Goal: Task Accomplishment & Management: Manage account settings

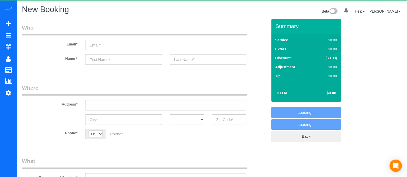
select select "object:2354"
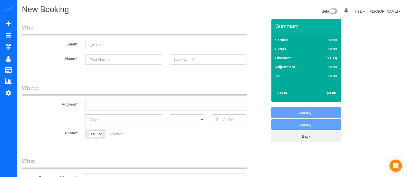
paste input "[STREET_ADDRESS][PERSON_NAME] [GEOGRAPHIC_DATA], [GEOGRAPHIC_DATA]. 30341"
type input "[STREET_ADDRESS][PERSON_NAME] [GEOGRAPHIC_DATA], [GEOGRAPHIC_DATA]. 30341"
click at [106, 46] on input "[STREET_ADDRESS][PERSON_NAME] [GEOGRAPHIC_DATA], [GEOGRAPHIC_DATA]. 30341" at bounding box center [123, 45] width 77 height 11
select select "object:2358"
drag, startPoint x: 153, startPoint y: 45, endPoint x: 55, endPoint y: 39, distance: 98.8
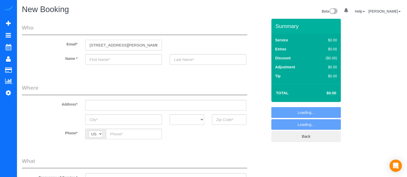
click at [55, 39] on div "Email* [STREET_ADDRESS][PERSON_NAME] [GEOGRAPHIC_DATA], [GEOGRAPHIC_DATA]. 30341" at bounding box center [144, 37] width 253 height 27
type input "[STREET_ADDRESS][PERSON_NAME] [GEOGRAPHIC_DATA], [GEOGRAPHIC_DATA]. 30341"
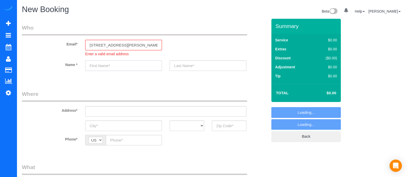
paste input "[STREET_ADDRESS][PERSON_NAME] [GEOGRAPHIC_DATA], [GEOGRAPHIC_DATA]. 30341"
type input "[STREET_ADDRESS][PERSON_NAME] [GEOGRAPHIC_DATA], [GEOGRAPHIC_DATA]. 30341"
click at [105, 56] on sui-booking-customer "Email* [STREET_ADDRESS][PERSON_NAME] [GEOGRAPHIC_DATA], [GEOGRAPHIC_DATA]. 3034…" at bounding box center [145, 50] width 246 height 52
drag, startPoint x: 152, startPoint y: 67, endPoint x: 43, endPoint y: 71, distance: 108.7
click at [43, 71] on sui-booking-customer "Email* 3556 Janie Ct. Atlanta, Ga. 30341 Enter a valid email address Name * 355…" at bounding box center [145, 50] width 246 height 52
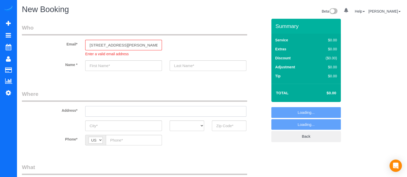
paste input "3556 Janie Ct. Atlanta, Ga. 30341"
click at [109, 110] on input "3556 Janie Ct. Atlanta, Ga. 30341" at bounding box center [165, 111] width 161 height 11
type input "3556 Janie Ct. Atlanta, Ga. 30341"
drag, startPoint x: 157, startPoint y: 45, endPoint x: 55, endPoint y: 49, distance: 102.3
click at [55, 49] on div "Email* 3556 Janie Ct. Atlanta, Ga. 30341 Enter a valid email address" at bounding box center [144, 40] width 253 height 33
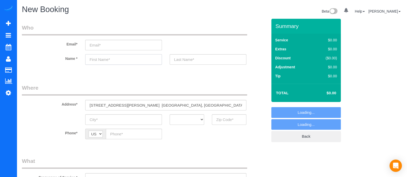
click at [107, 67] on sui-booking-customer "Email* Name *" at bounding box center [145, 47] width 246 height 46
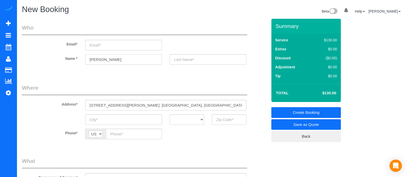
type input "Jayson"
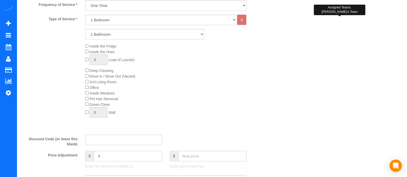
scroll to position [173, 0]
click at [183, 36] on select "1 Bathroom 2 Bathrooms 3 Bathrooms 4 Bathrooms 5 Bathrooms 6 Bathrooms" at bounding box center [144, 35] width 119 height 11
select select "3"
click at [85, 30] on select "1 Bathroom 2 Bathrooms 3 Bathrooms 4 Bathrooms 5 Bathrooms 6 Bathrooms" at bounding box center [144, 35] width 119 height 11
click at [117, 156] on input "01" at bounding box center [128, 157] width 68 height 11
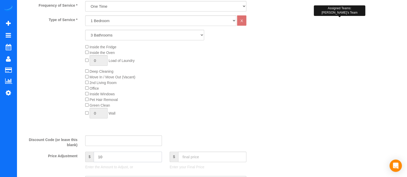
type input "10"
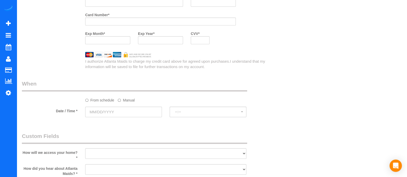
scroll to position [466, 0]
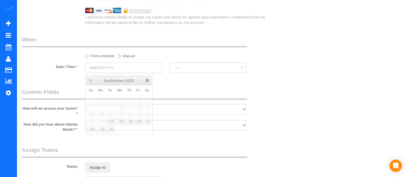
click at [126, 68] on input "text" at bounding box center [123, 68] width 77 height 11
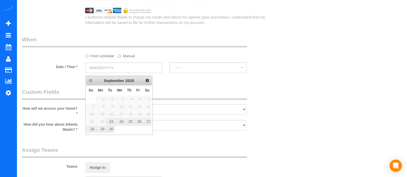
click at [125, 57] on label "Manual" at bounding box center [126, 55] width 17 height 7
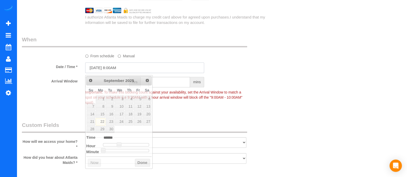
click at [107, 73] on input "09/22/2025 8:00AM" at bounding box center [144, 68] width 119 height 11
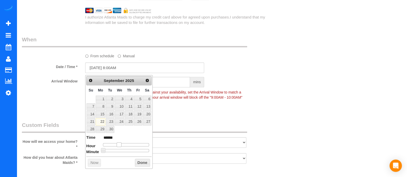
type input "09/22/2025 9:00AM"
type input "******"
type input "09/22/2025 10:00AM"
type input "*******"
drag, startPoint x: 117, startPoint y: 142, endPoint x: 121, endPoint y: 143, distance: 4.2
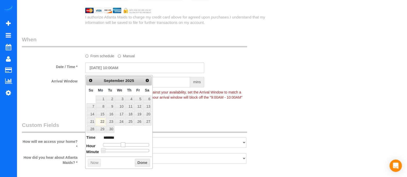
click at [121, 143] on span at bounding box center [123, 145] width 5 height 5
click at [136, 161] on button "Done" at bounding box center [142, 163] width 15 height 8
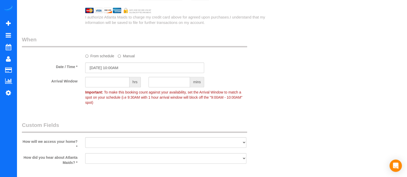
scroll to position [433, 0]
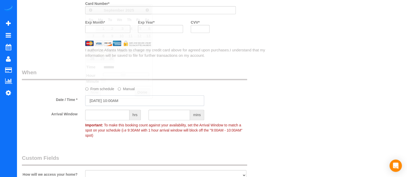
click at [124, 102] on input "09/22/2025 10:00AM" at bounding box center [144, 101] width 119 height 11
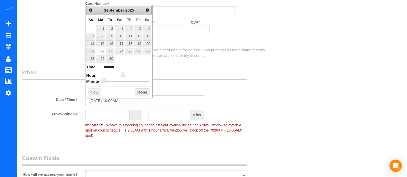
drag, startPoint x: 123, startPoint y: 71, endPoint x: 126, endPoint y: 72, distance: 3.2
click at [126, 72] on dl "Time ******* Hour Minute Second Millisecond Microsecond Time Zone ***** ***** *…" at bounding box center [118, 73] width 65 height 18
type input "09/22/2025 11:00AM"
type input "*******"
click at [125, 74] on span at bounding box center [125, 74] width 5 height 5
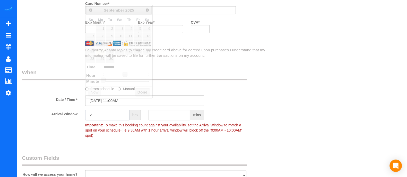
click at [107, 114] on input "2" at bounding box center [107, 115] width 44 height 11
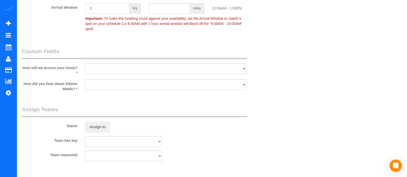
type input "2"
click at [191, 68] on select "I will leave a key I will provide an access code Someone will be home Go to apa…" at bounding box center [165, 69] width 161 height 11
select select "number:3"
click at [85, 64] on select "I will leave a key I will provide an access code Someone will be home Go to apa…" at bounding box center [165, 69] width 161 height 11
click at [134, 80] on select "Google Yelp From a friend Social media Other" at bounding box center [165, 85] width 161 height 11
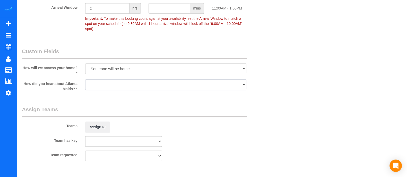
select select "number:6"
click at [85, 80] on select "Google Yelp From a friend Social media Other" at bounding box center [165, 85] width 161 height 11
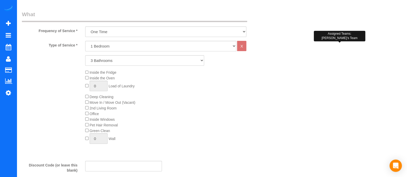
scroll to position [0, 0]
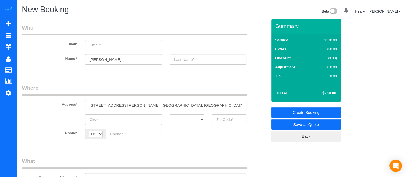
click at [193, 7] on h1 "New Booking" at bounding box center [115, 9] width 186 height 9
click at [255, 140] on sui-booking-location "Phone* AF AL DZ AD AO AI AQ AG AR AM AW AU AT AZ BS BH BD BB BY BE BZ BJ BM BT …" at bounding box center [145, 136] width 246 height 14
click at [121, 48] on input "email" at bounding box center [123, 45] width 77 height 11
type input "J"
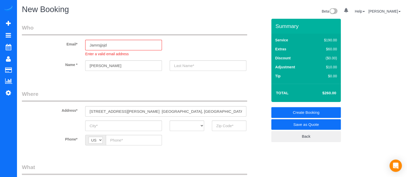
click at [178, 13] on h1 "New Booking" at bounding box center [115, 9] width 186 height 9
drag, startPoint x: 154, startPoint y: 5, endPoint x: 135, endPoint y: 21, distance: 25.0
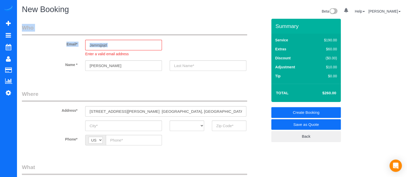
click at [123, 47] on input "Jamrsjjsjd" at bounding box center [123, 45] width 77 height 11
click at [126, 45] on input "Jamrsjjsjd" at bounding box center [123, 45] width 77 height 11
type input "J"
click at [153, 42] on input "email" at bounding box center [123, 45] width 77 height 11
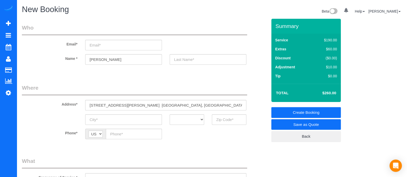
click at [177, 35] on legend "Who" at bounding box center [134, 30] width 225 height 12
click at [178, 35] on legend "Who" at bounding box center [134, 30] width 225 height 12
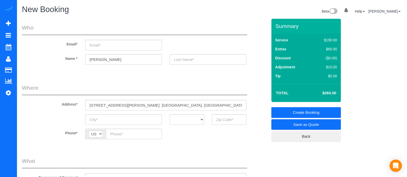
click at [182, 43] on div "Email*" at bounding box center [144, 37] width 253 height 27
click at [202, 60] on input "M" at bounding box center [208, 59] width 77 height 11
type input "Morton"
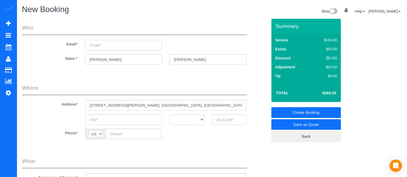
click at [118, 45] on input "email" at bounding box center [123, 45] width 77 height 11
type input "J"
paste input "Jmorton217@yahoo.com"
click at [141, 42] on input "Jmorton217@yahoo.com" at bounding box center [123, 45] width 77 height 11
type input "Jmorton217@yahoo.com"
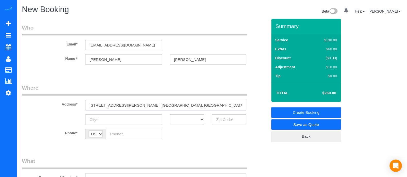
click at [121, 106] on input "3556 Janie Ct. Atlanta, Ga. 30341" at bounding box center [165, 105] width 161 height 11
paste input "Jmorton217@yahoo.com"
click at [123, 120] on input "Jmorton217@yahoo.com" at bounding box center [123, 120] width 77 height 11
type input "Jmorton217@yahoo.com"
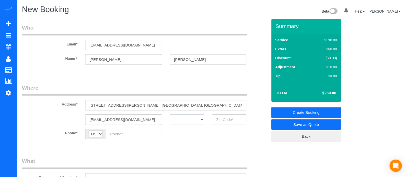
click at [181, 117] on select "AK AL AR AZ CA CO CT DC DE FL GA HI IA ID IL IN KS KY LA MA MD ME MI MN MO MS M…" at bounding box center [187, 120] width 35 height 11
select select "GA"
click at [170, 115] on select "AK AL AR AZ CA CO CT DC DE FL GA HI IA ID IL IN KS KY LA MA MD ME MI MN MO MS M…" at bounding box center [187, 120] width 35 height 11
click at [222, 122] on input "text" at bounding box center [229, 120] width 35 height 11
type input "30341"
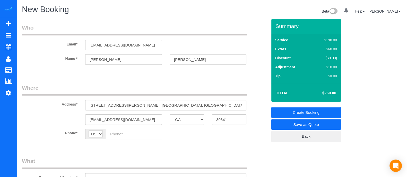
paste input "(678) 650-6738"
click at [134, 136] on input "(678) 650-6738" at bounding box center [134, 134] width 56 height 11
type input "(678) 650-6738"
click at [309, 124] on link "Save as Quote" at bounding box center [306, 124] width 70 height 11
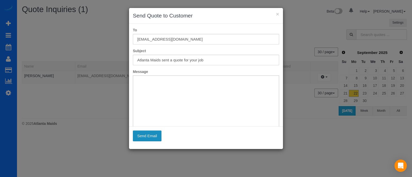
click at [152, 138] on button "Send Email" at bounding box center [147, 136] width 29 height 11
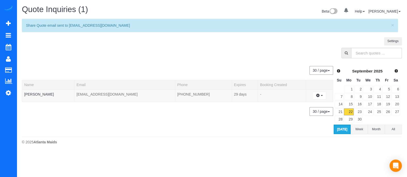
click at [193, 45] on div "Settings" at bounding box center [212, 42] width 388 height 11
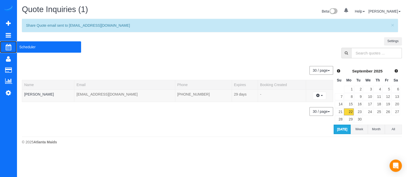
click at [24, 49] on span "Scheduler" at bounding box center [49, 47] width 64 height 12
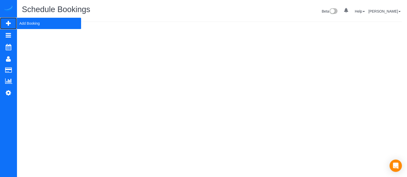
click at [34, 18] on span "Add Booking" at bounding box center [49, 24] width 64 height 12
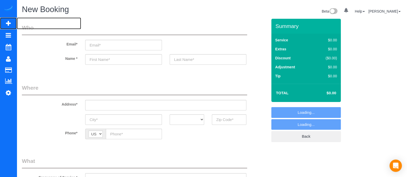
select select "object:3194"
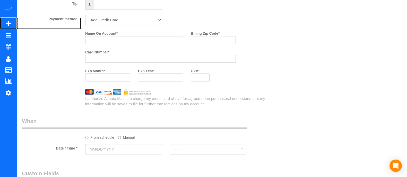
scroll to position [385, 0]
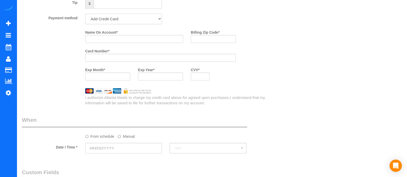
click at [158, 22] on select "Add Credit Card Cash Check Paypal" at bounding box center [123, 19] width 77 height 11
click at [242, 20] on div "Payment method Add Credit Card Cash Check Paypal" at bounding box center [144, 19] width 253 height 11
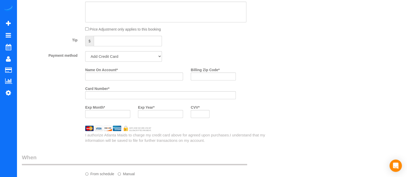
scroll to position [346, 0]
click at [155, 60] on select "Add Credit Card Cash Check Paypal" at bounding box center [123, 57] width 77 height 11
click at [277, 52] on div "Who Email* Name * Where Address* AK AL AR AZ CA CO CT DC DE FL GA HI IA ID IL I…" at bounding box center [212, 41] width 380 height 739
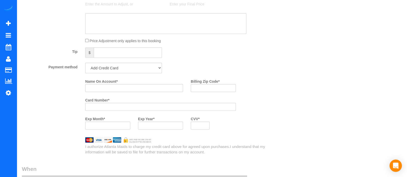
click at [292, 84] on div "Who Email* Name * Where Address* AK AL AR AZ CA CO CT DC DE FL GA HI IA ID IL I…" at bounding box center [212, 52] width 380 height 739
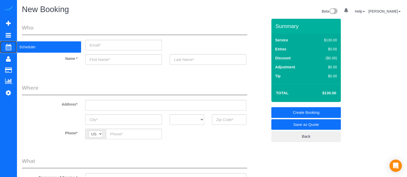
click at [32, 47] on span "Scheduler" at bounding box center [49, 47] width 64 height 12
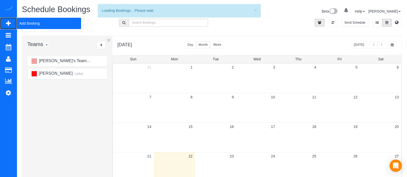
click at [36, 23] on span "Add Booking" at bounding box center [49, 24] width 64 height 12
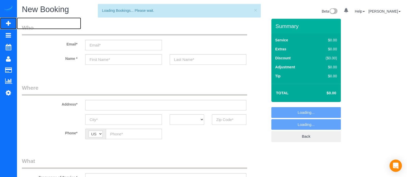
select select "object:3787"
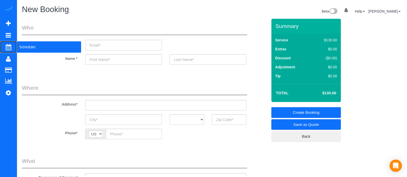
click at [32, 47] on span "Scheduler" at bounding box center [49, 47] width 64 height 12
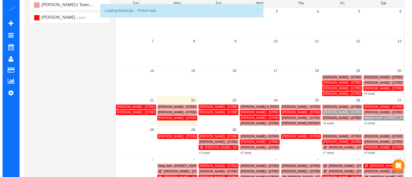
scroll to position [74, 0]
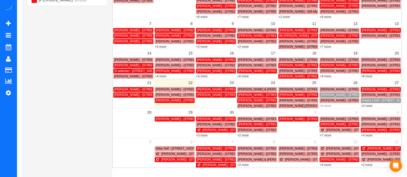
click at [328, 106] on link "+5 more" at bounding box center [325, 106] width 11 height 4
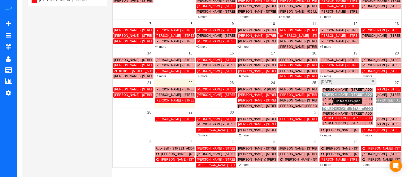
click at [336, 109] on span "[PERSON_NAME] - [STREET_ADDRESS][PERSON_NAME] Ne, I, [GEOGRAPHIC_DATA], GA 30312" at bounding box center [393, 109] width 140 height 4
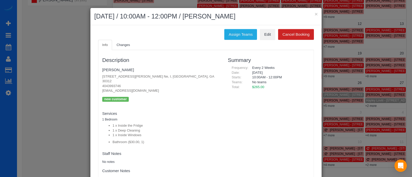
drag, startPoint x: 120, startPoint y: 81, endPoint x: 90, endPoint y: 81, distance: 30.1
click at [90, 81] on div "Assign Teams Edit Cancel Booking Info Changes Description Kristin Topps 379 Ral…" at bounding box center [205, 109] width 231 height 168
click at [315, 16] on button "×" at bounding box center [316, 13] width 3 height 5
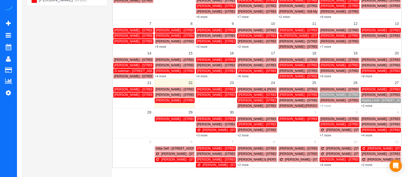
click at [328, 105] on link "+5 more" at bounding box center [325, 106] width 11 height 4
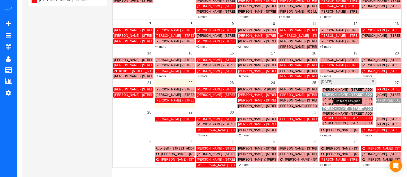
click at [345, 107] on span "[PERSON_NAME] - [STREET_ADDRESS][PERSON_NAME] Ne, I, [GEOGRAPHIC_DATA], GA 30312" at bounding box center [393, 109] width 140 height 4
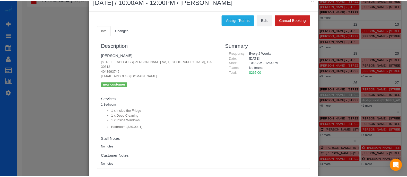
scroll to position [0, 0]
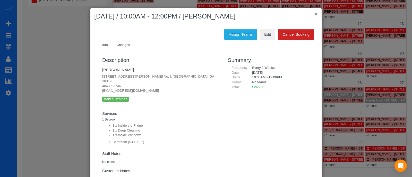
click at [315, 13] on button "×" at bounding box center [316, 13] width 3 height 5
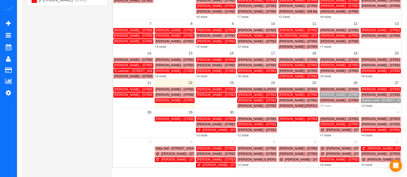
click at [324, 104] on link "+5 more" at bounding box center [325, 106] width 11 height 4
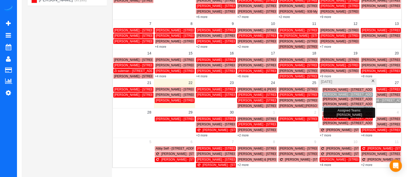
click at [335, 119] on span "[PERSON_NAME] - [STREET_ADDRESS][US_STATE]" at bounding box center [360, 119] width 75 height 4
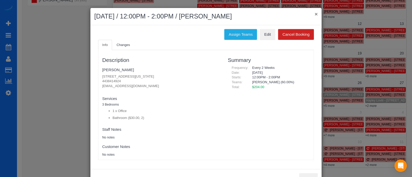
click at [315, 13] on button "×" at bounding box center [316, 13] width 3 height 5
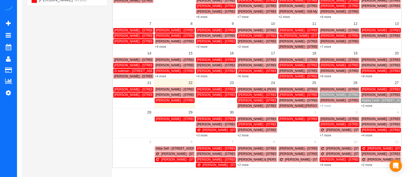
click at [328, 106] on link "+5 more" at bounding box center [325, 106] width 11 height 4
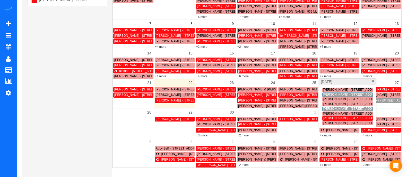
click at [327, 110] on span "[PERSON_NAME] - [STREET_ADDRESS][PERSON_NAME] Ne, I, [GEOGRAPHIC_DATA], GA 30312" at bounding box center [393, 109] width 140 height 4
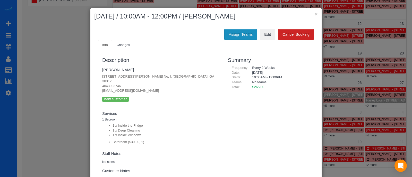
click at [242, 39] on button "Assign Teams" at bounding box center [240, 34] width 33 height 11
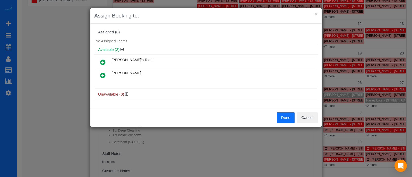
click at [103, 74] on icon at bounding box center [102, 75] width 5 height 6
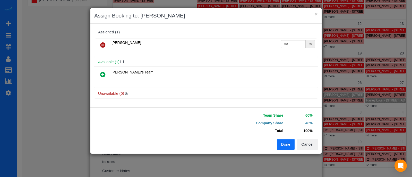
click at [281, 143] on button "Done" at bounding box center [286, 144] width 18 height 11
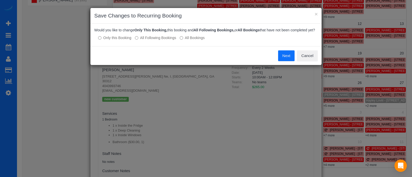
click at [149, 40] on label "All Following Bookings" at bounding box center [155, 37] width 41 height 5
click at [291, 57] on button "Save" at bounding box center [286, 55] width 18 height 11
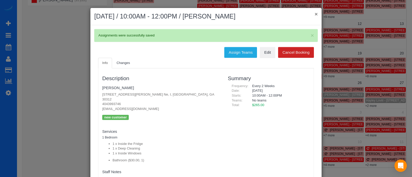
click at [315, 13] on button "×" at bounding box center [316, 13] width 3 height 5
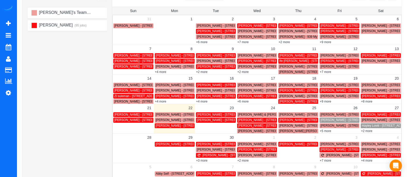
scroll to position [45, 0]
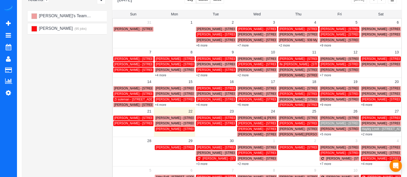
click at [170, 124] on span "[PERSON_NAME] - [STREET_ADDRESS]" at bounding box center [185, 124] width 58 height 4
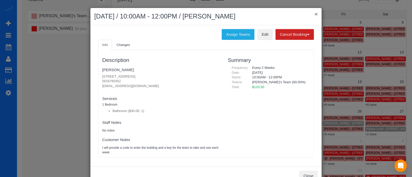
click at [315, 14] on button "×" at bounding box center [316, 13] width 3 height 5
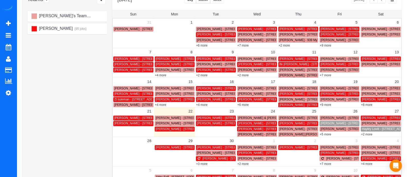
scroll to position [0, 0]
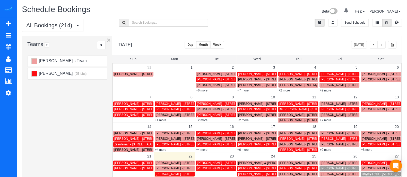
click at [375, 44] on span "button" at bounding box center [374, 45] width 3 height 3
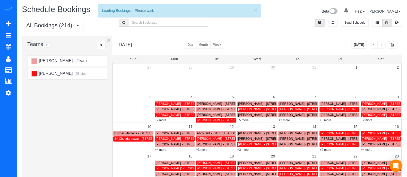
click at [375, 44] on span "button" at bounding box center [374, 45] width 3 height 3
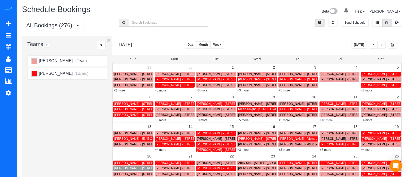
click at [329, 121] on link "+10 more" at bounding box center [326, 121] width 13 height 4
click at [371, 46] on button "button" at bounding box center [374, 44] width 8 height 7
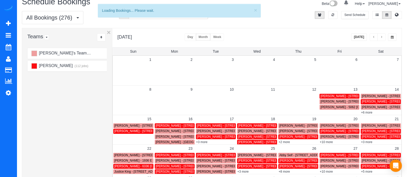
scroll to position [7, 0]
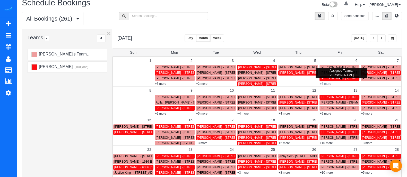
click at [328, 82] on link "+5 more" at bounding box center [325, 84] width 11 height 4
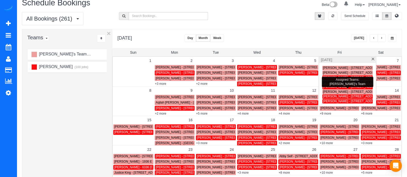
click at [331, 91] on span "Gregory Kelleher - 1463 Evanston Ln, Marietta, GA 30062" at bounding box center [364, 92] width 83 height 4
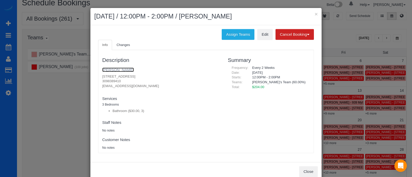
click at [121, 69] on link "[PERSON_NAME]" at bounding box center [118, 70] width 32 height 4
click at [315, 13] on button "×" at bounding box center [316, 13] width 3 height 5
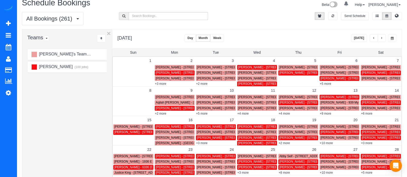
click at [61, 105] on div "Alessandra's Team (161 jobs) Sindy Orellana (100 jobs)" at bounding box center [68, 151] width 82 height 206
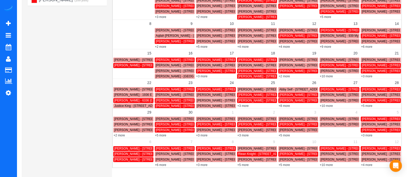
scroll to position [72, 0]
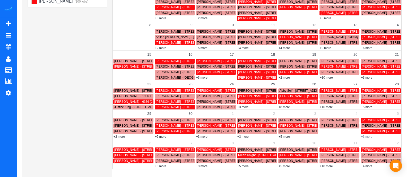
click at [368, 136] on link "+3 more" at bounding box center [366, 137] width 11 height 4
click at [371, 165] on link "+4 more" at bounding box center [366, 167] width 11 height 4
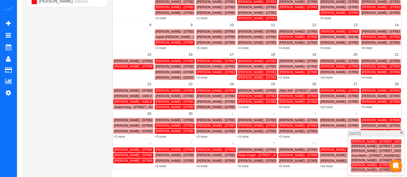
click at [403, 141] on div "Audrey Poorman - 3300 Roswell Road Ne, 4429, Atlanta, GA 30305 Mony Ali - 2648 …" at bounding box center [376, 156] width 57 height 38
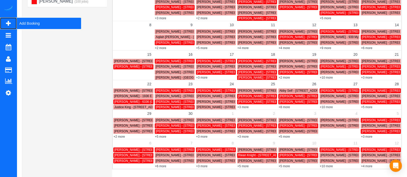
click at [31, 21] on span "Add Booking" at bounding box center [49, 24] width 64 height 12
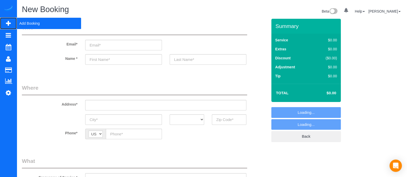
select select "object:4852"
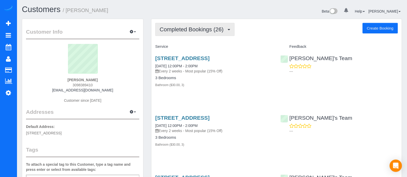
click at [224, 28] on span "Completed Bookings (26)" at bounding box center [193, 29] width 66 height 6
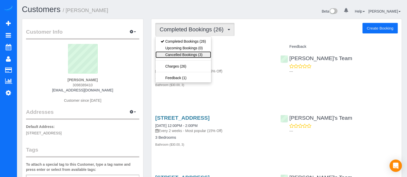
click at [196, 55] on link "Cancelled Bookings (3)" at bounding box center [184, 55] width 56 height 7
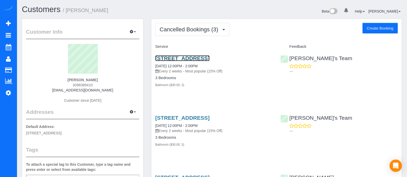
click at [205, 58] on link "[STREET_ADDRESS]" at bounding box center [182, 58] width 54 height 6
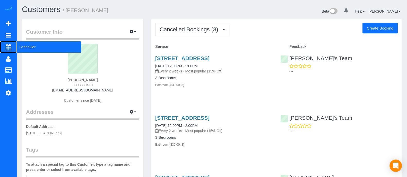
click at [24, 52] on span "Scheduler" at bounding box center [49, 47] width 64 height 12
